Goal: Task Accomplishment & Management: Manage account settings

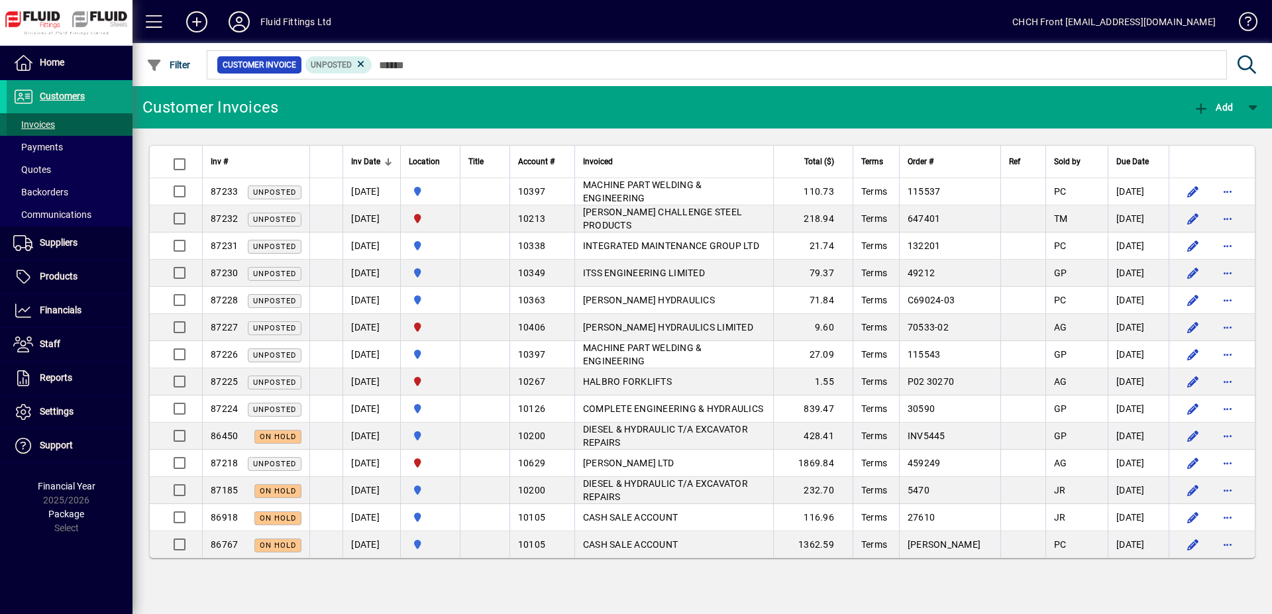
click at [46, 122] on span "Invoices" at bounding box center [34, 124] width 42 height 11
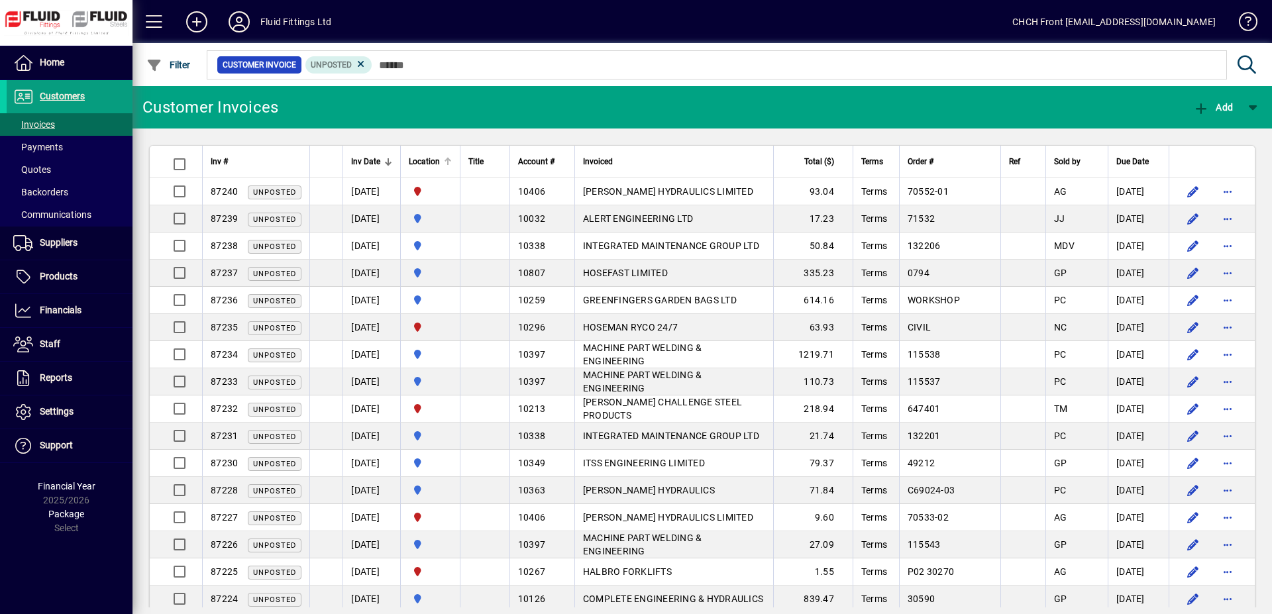
click at [452, 163] on div at bounding box center [448, 162] width 8 height 8
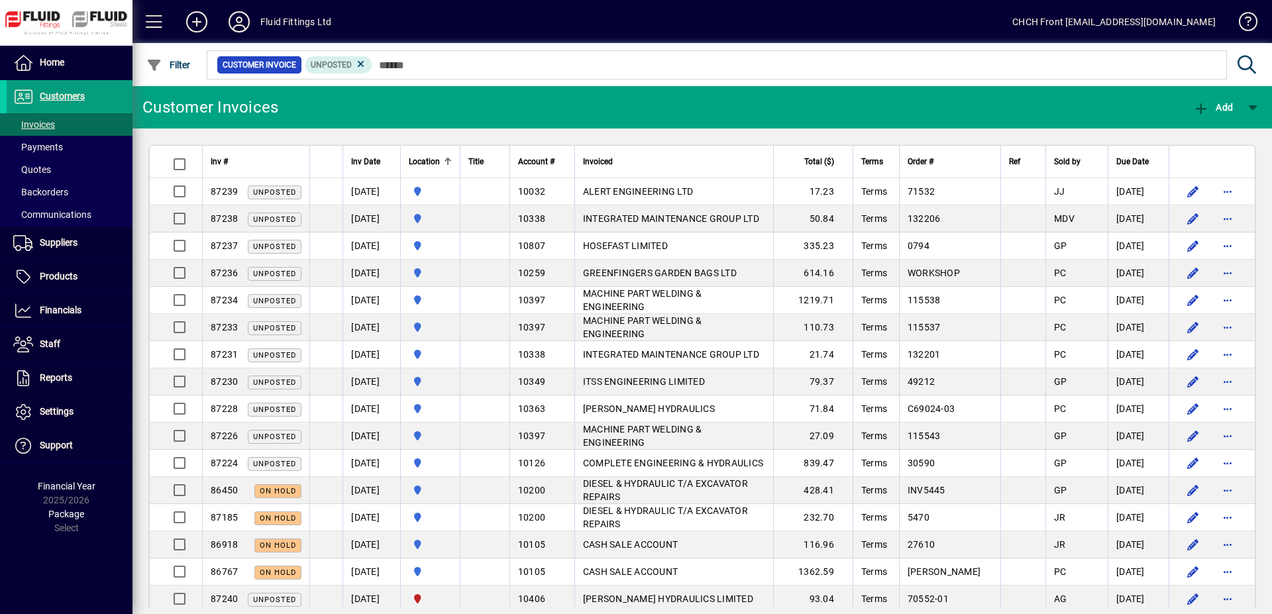
click at [452, 163] on div at bounding box center [448, 162] width 8 height 8
